Goal: Transaction & Acquisition: Purchase product/service

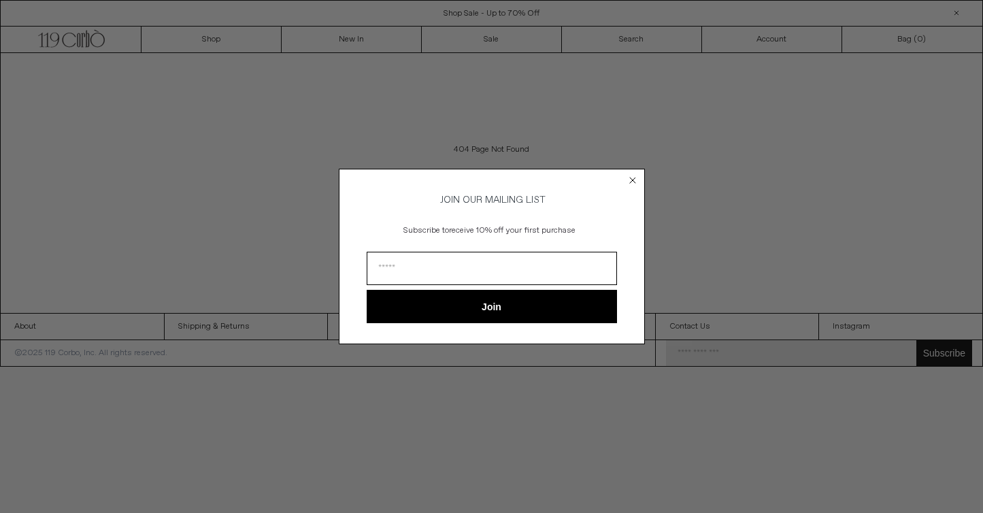
click at [632, 180] on circle "Close dialog" at bounding box center [632, 179] width 13 height 13
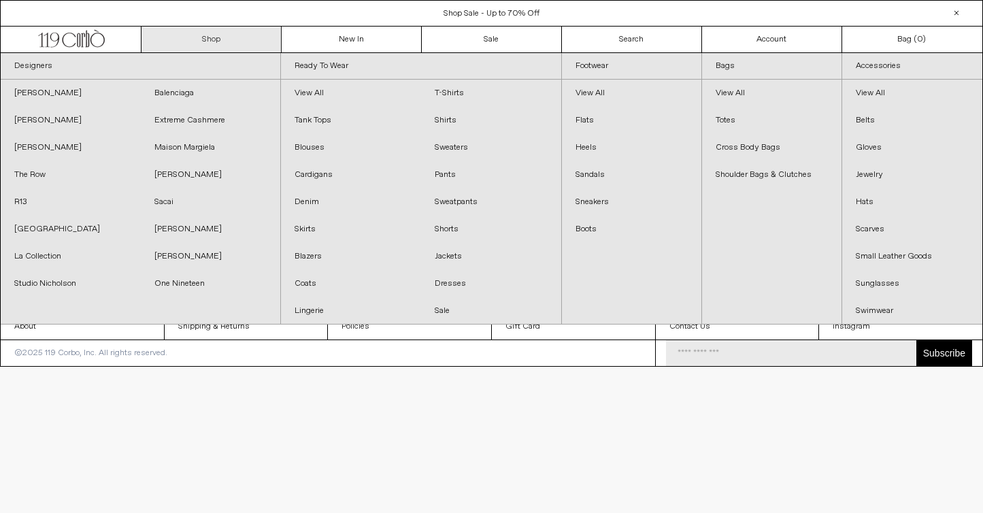
click at [229, 48] on link "Shop" at bounding box center [212, 40] width 140 height 26
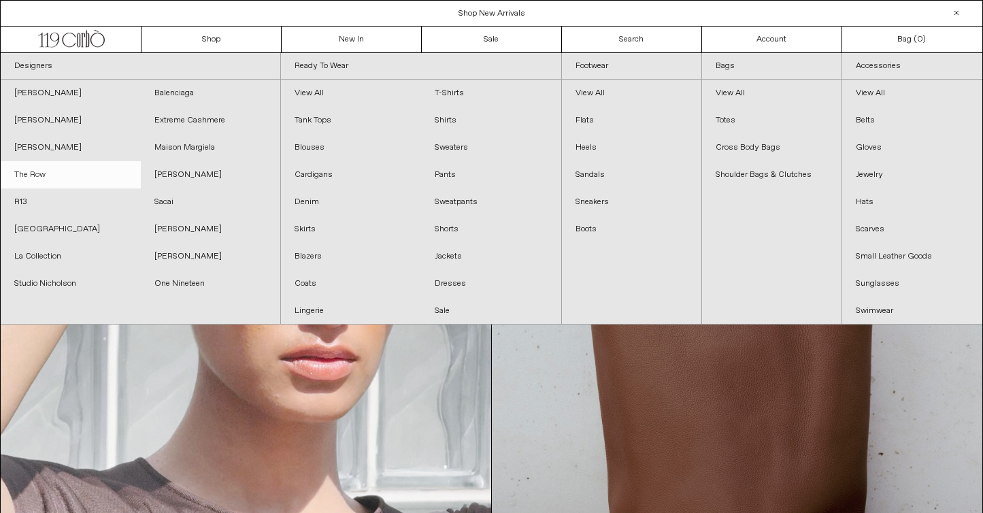
click at [29, 176] on link "The Row" at bounding box center [71, 174] width 140 height 27
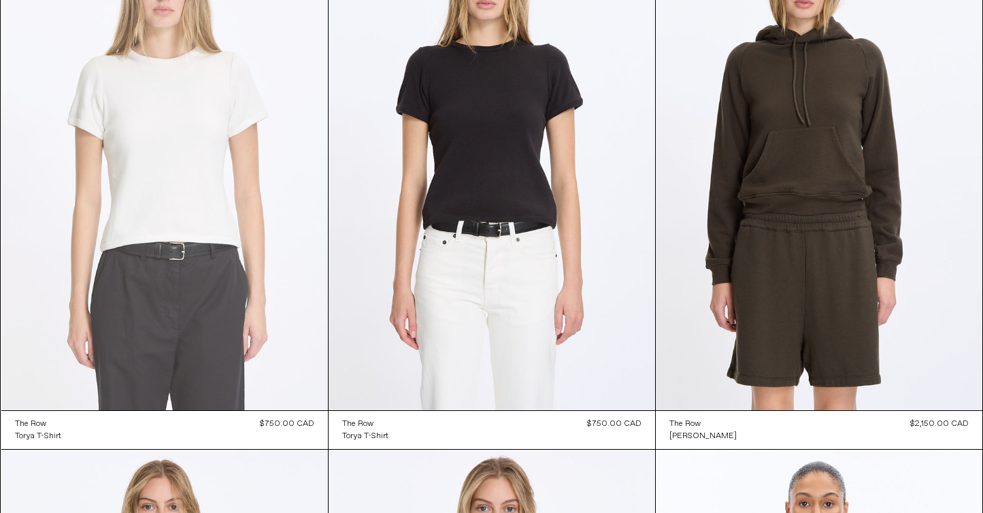
scroll to position [3331, 0]
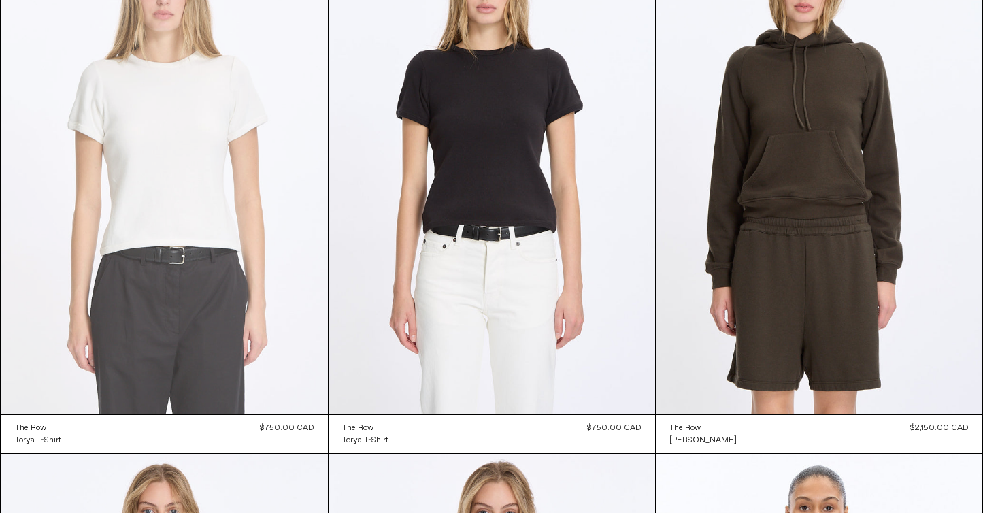
click at [220, 175] on at bounding box center [164, 169] width 327 height 490
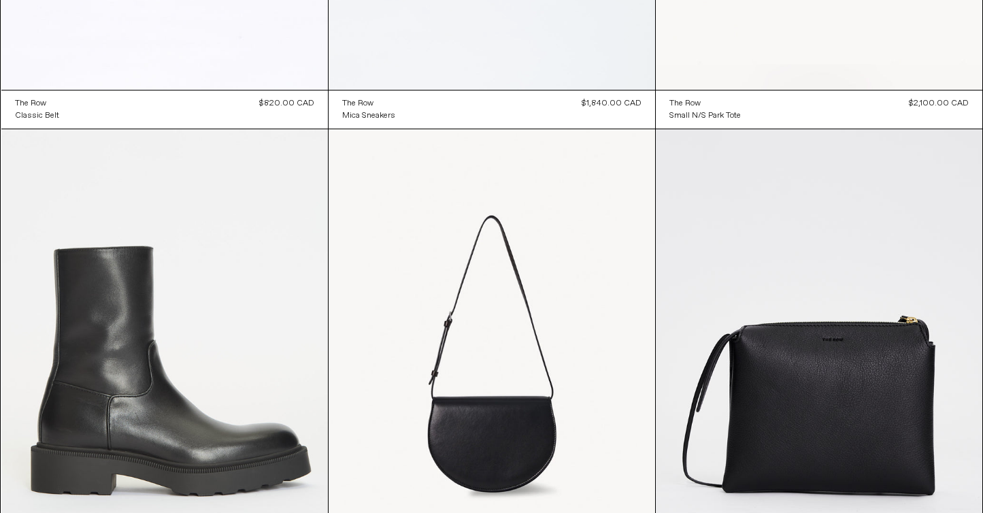
scroll to position [10573, 0]
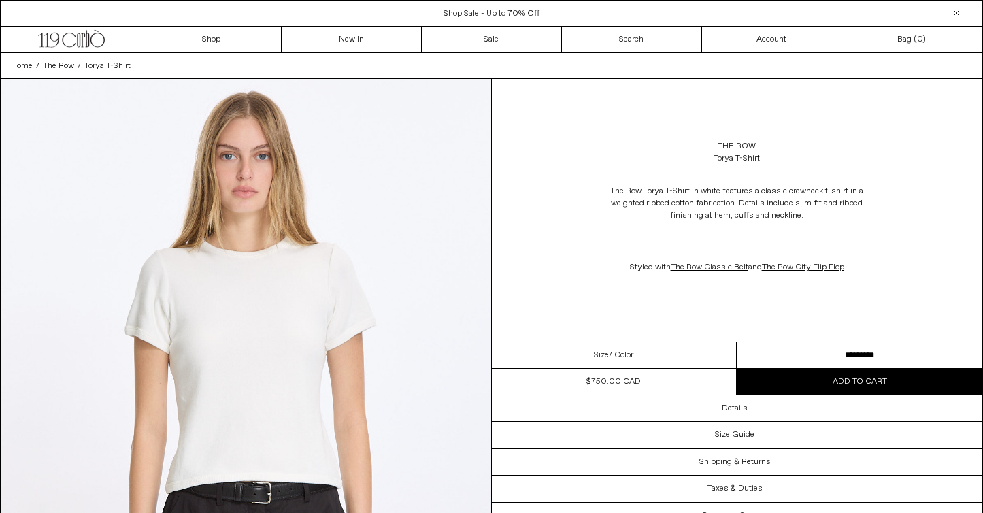
click at [371, 290] on img at bounding box center [246, 385] width 491 height 613
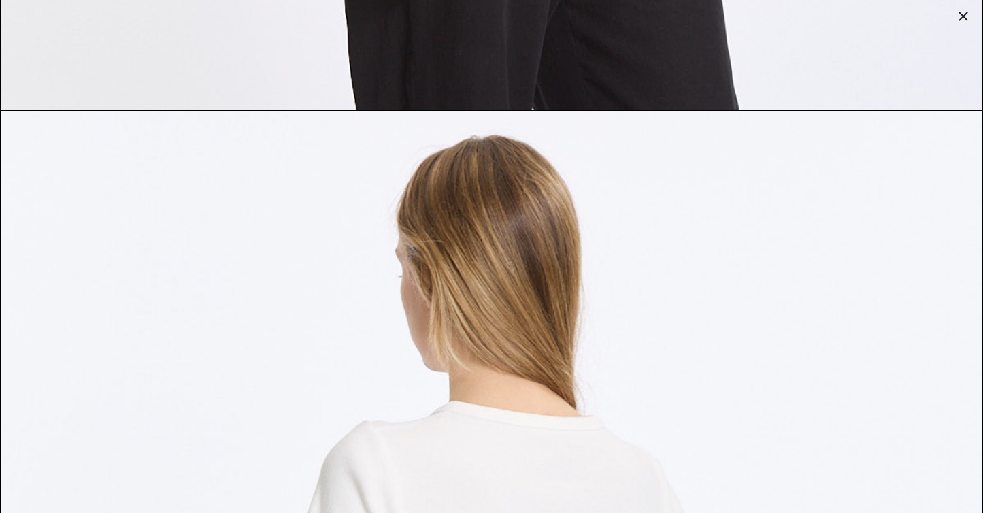
scroll to position [2652, 0]
